Goal: Task Accomplishment & Management: Use online tool/utility

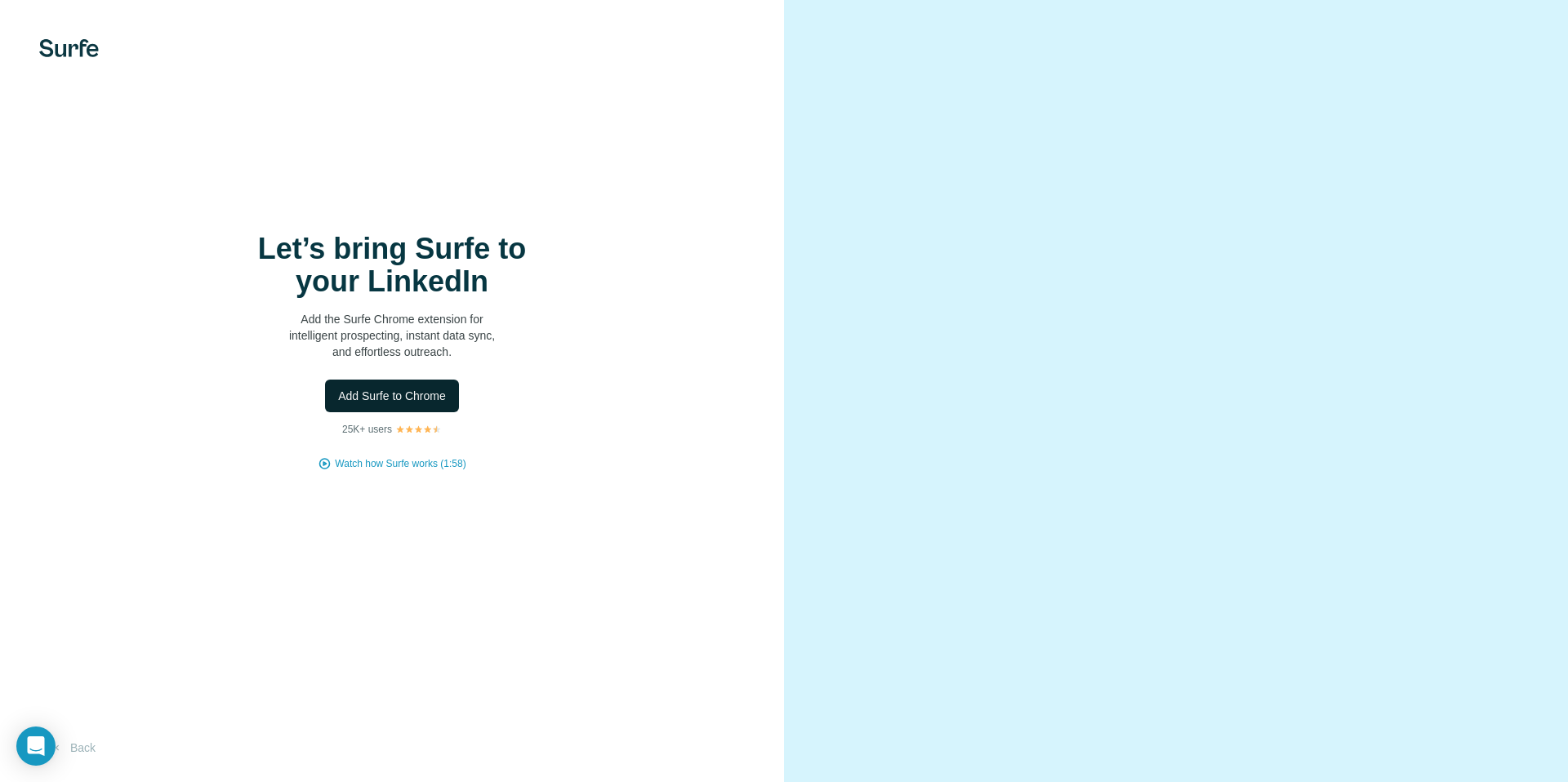
click at [430, 391] on span "Add Surfe to Chrome" at bounding box center [392, 396] width 108 height 16
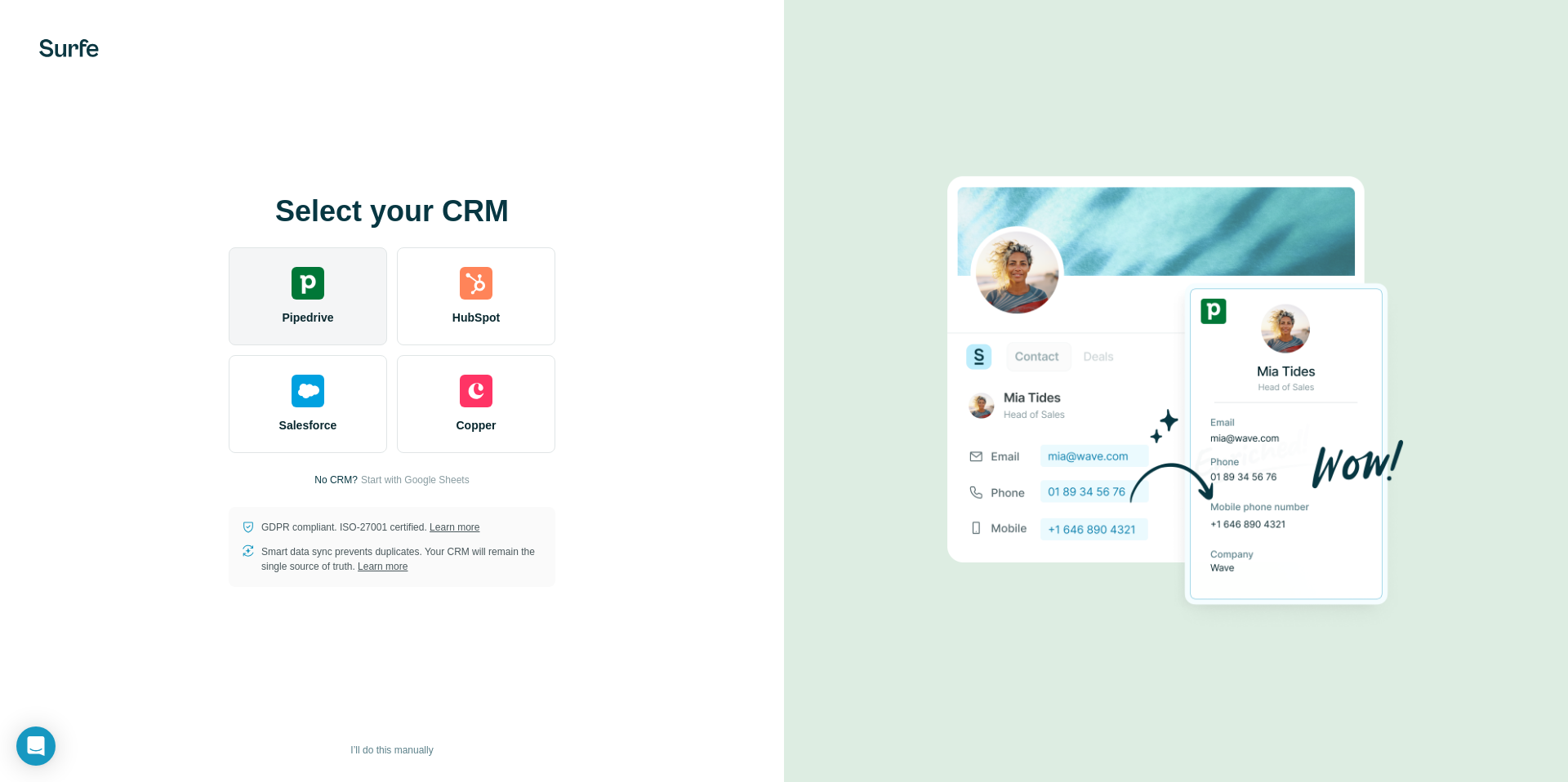
click at [299, 283] on img at bounding box center [307, 283] width 33 height 33
